Goal: Task Accomplishment & Management: Manage account settings

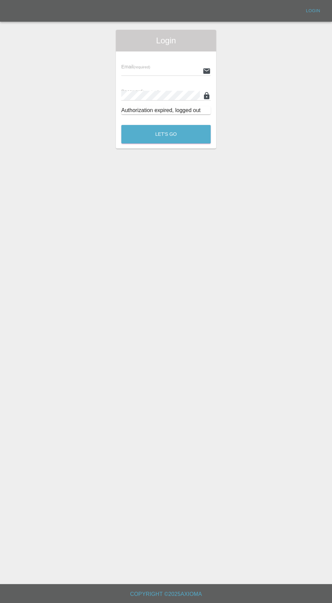
click at [152, 69] on input "text" at bounding box center [160, 71] width 79 height 10
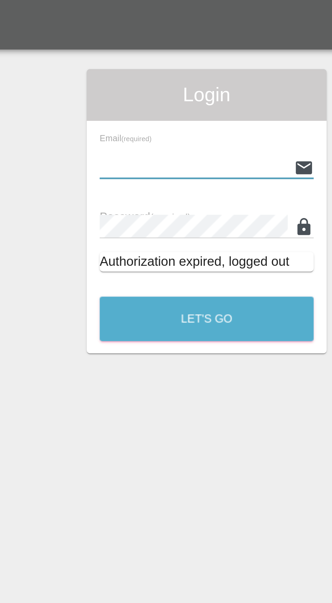
click at [163, 68] on input "text" at bounding box center [160, 71] width 79 height 10
click at [166, 71] on input "text" at bounding box center [160, 71] width 79 height 10
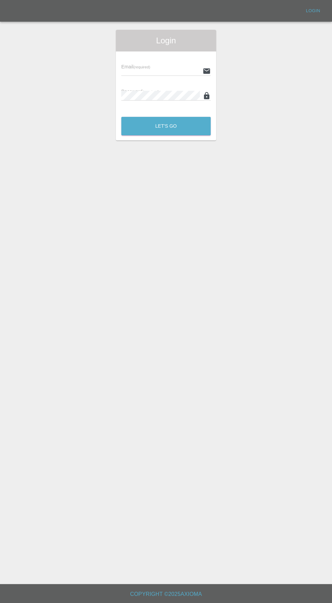
click at [128, 70] on input "text" at bounding box center [160, 71] width 79 height 10
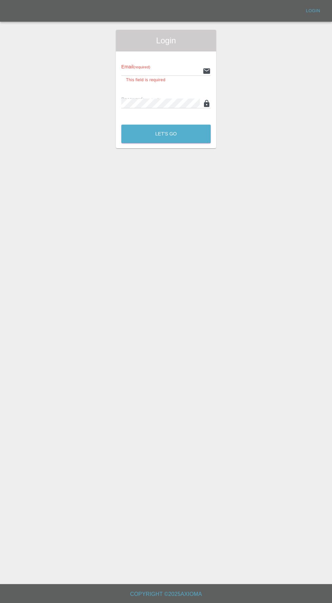
type input "[EMAIL_ADDRESS][DOMAIN_NAME]"
click at [121, 125] on button "Let's Go" at bounding box center [165, 134] width 89 height 19
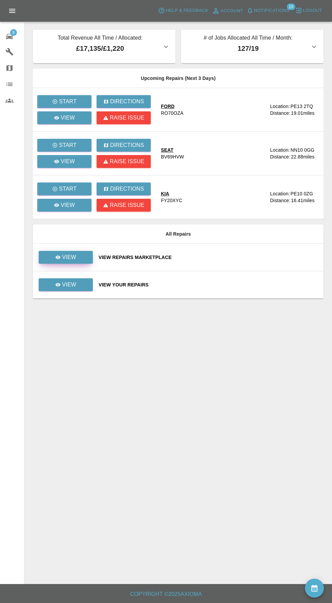
click at [61, 257] on icon at bounding box center [57, 257] width 5 height 5
